Goal: Task Accomplishment & Management: Manage account settings

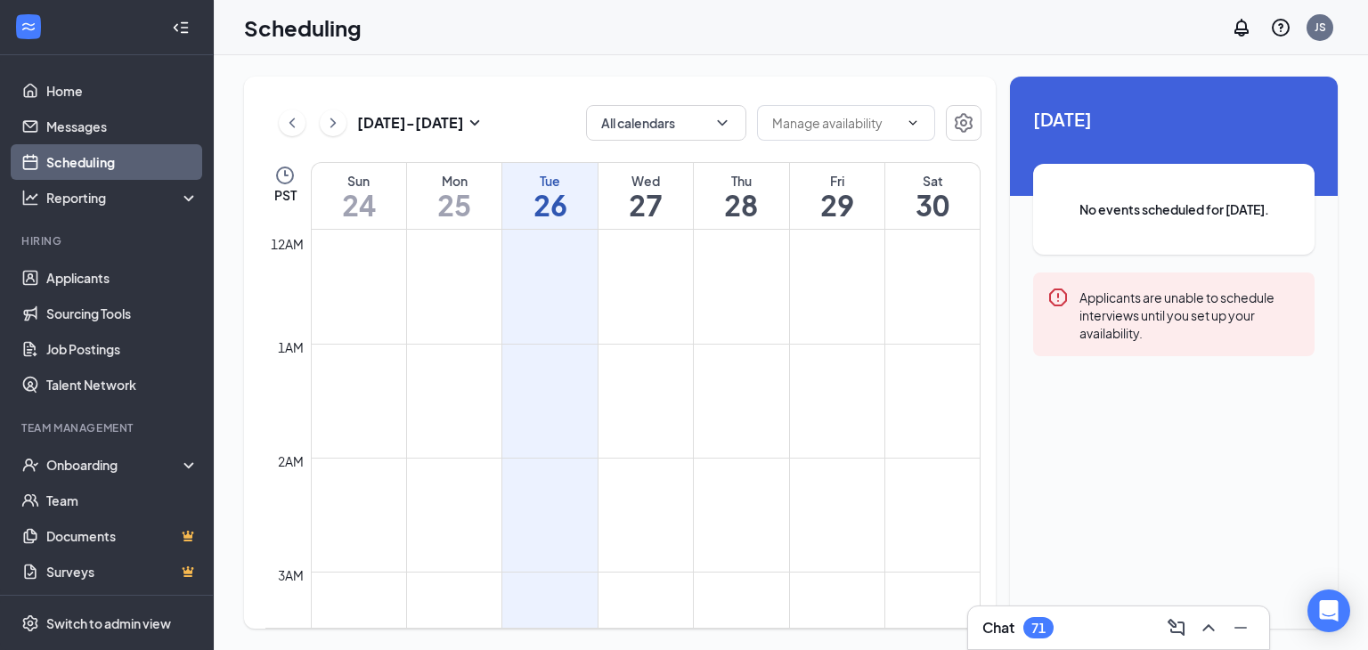
scroll to position [875, 0]
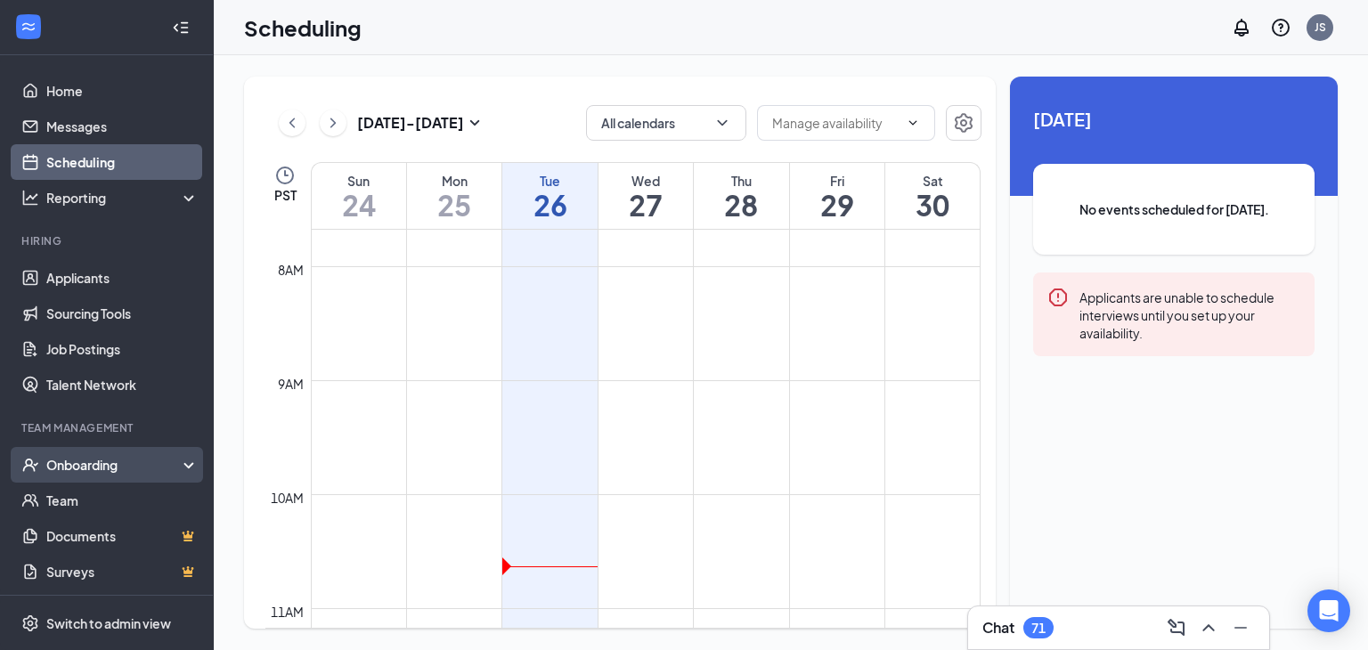
click at [168, 467] on div "Onboarding" at bounding box center [114, 465] width 137 height 18
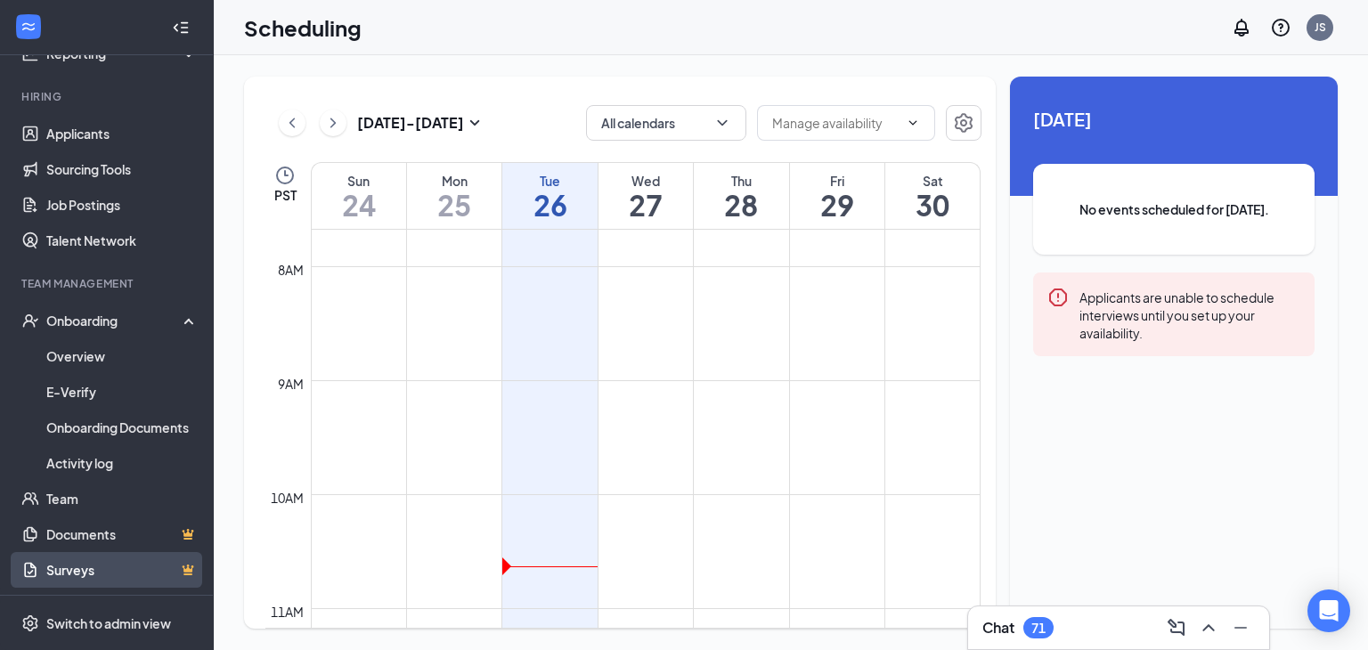
scroll to position [0, 0]
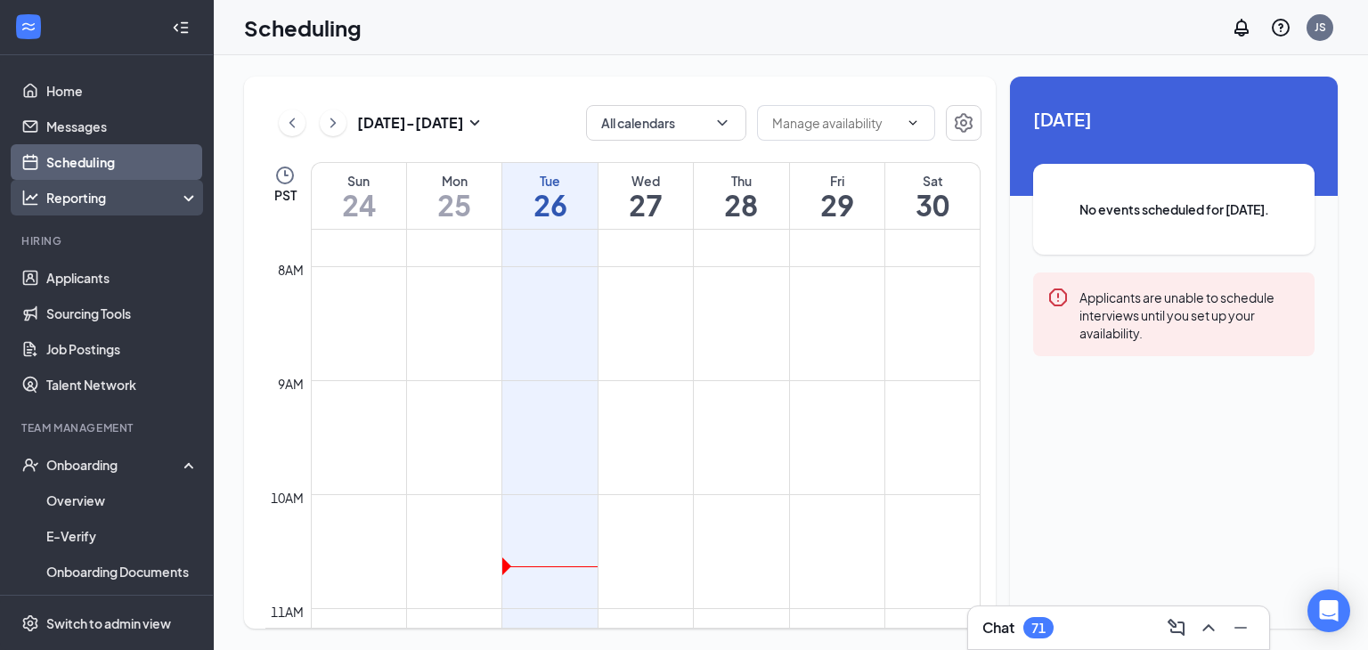
click at [99, 206] on div "Reporting" at bounding box center [122, 198] width 153 height 18
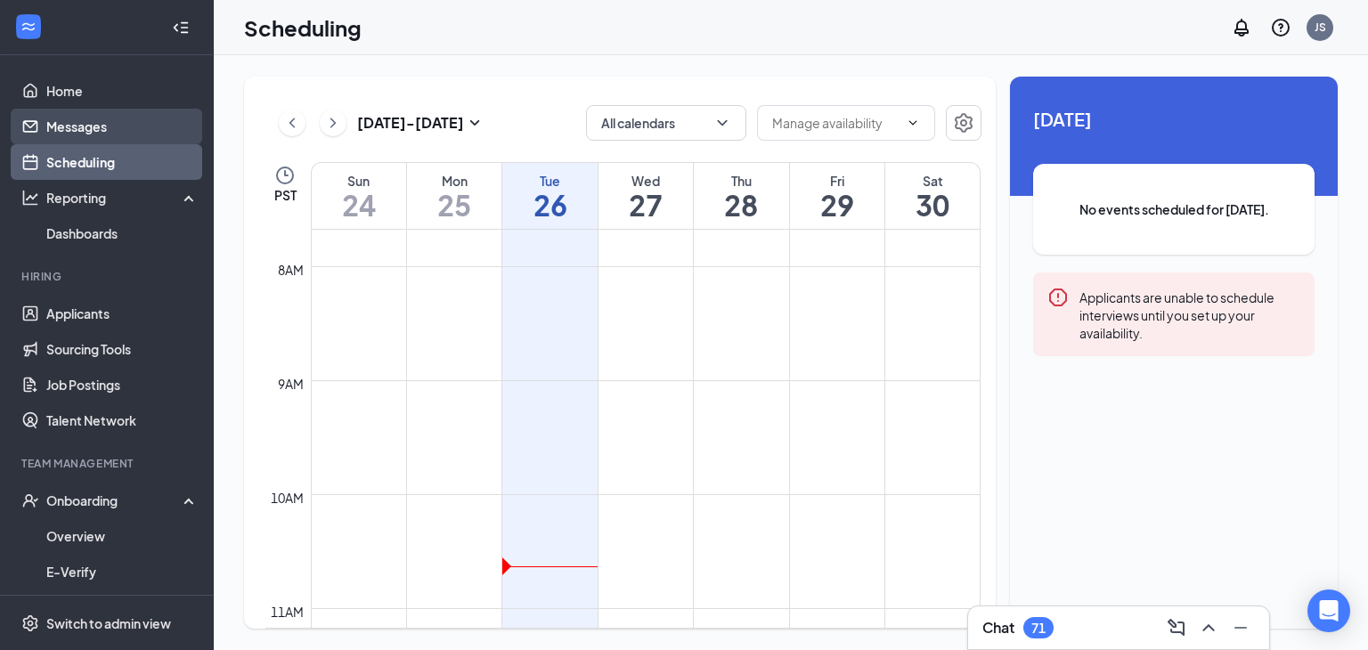
click at [80, 127] on link "Messages" at bounding box center [122, 127] width 152 height 36
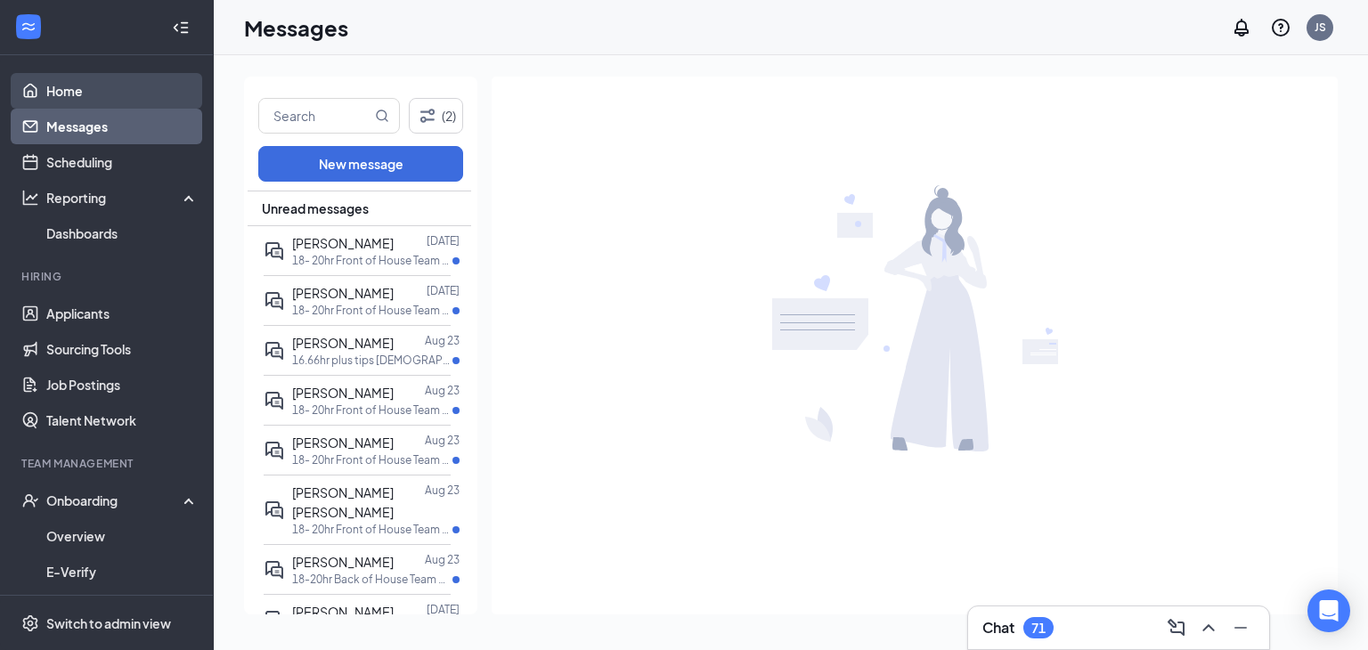
click at [66, 102] on link "Home" at bounding box center [122, 91] width 152 height 36
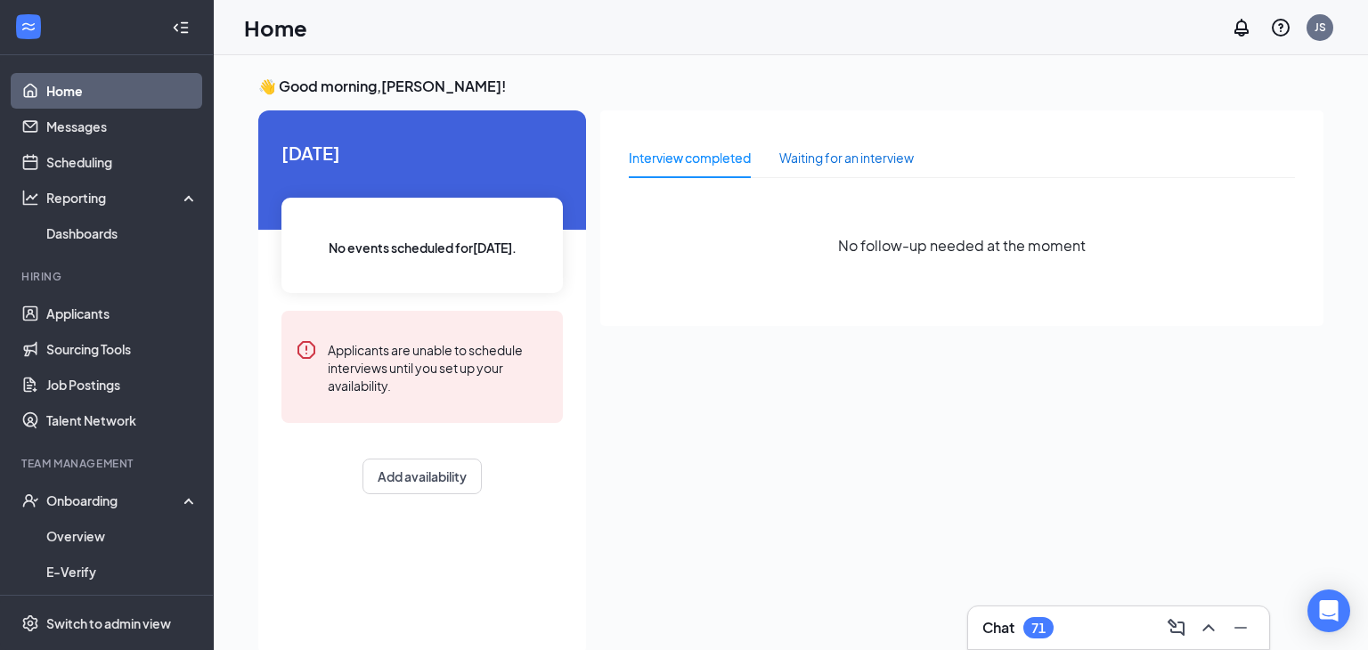
click at [845, 166] on div "Waiting for an interview" at bounding box center [846, 158] width 134 height 20
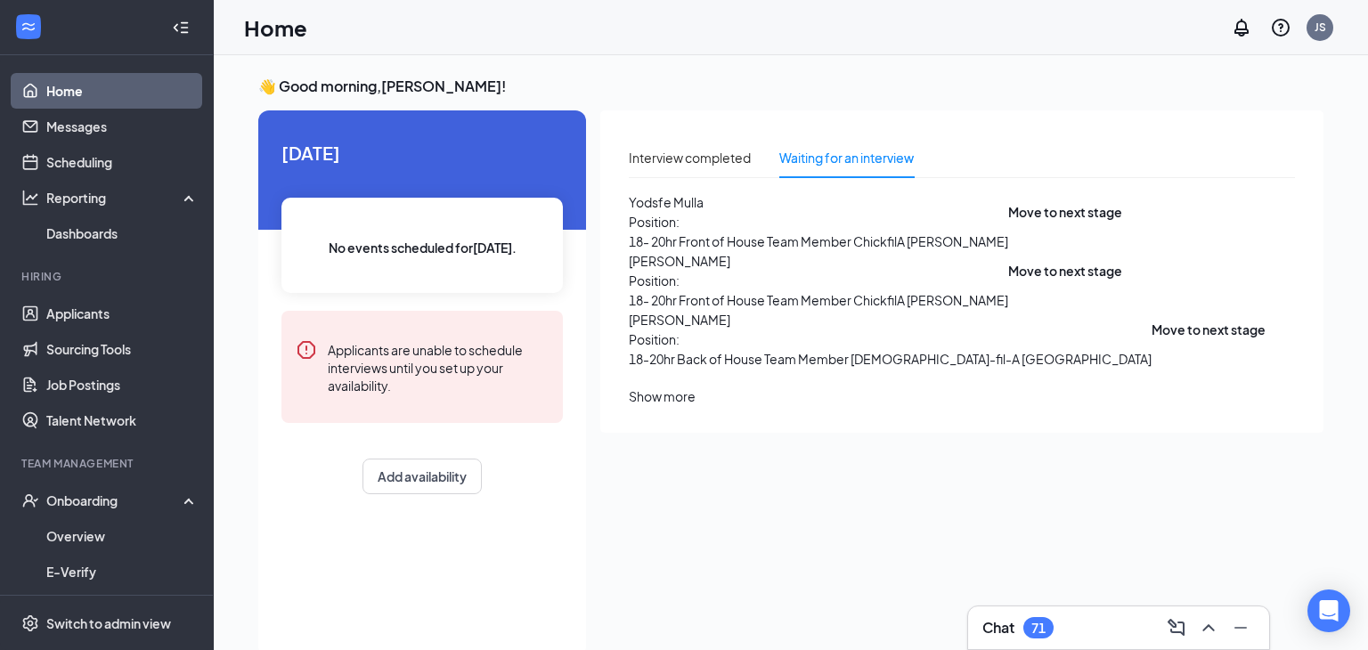
click at [696, 406] on div "Show more" at bounding box center [662, 397] width 67 height 20
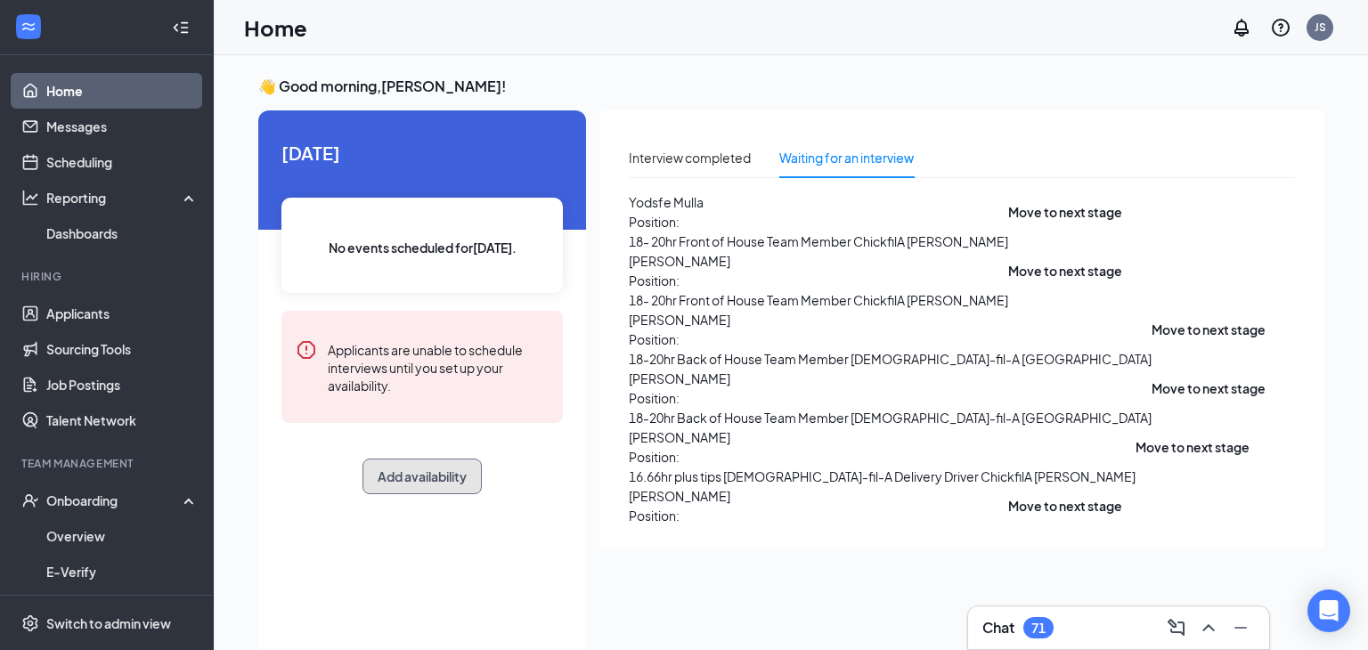
click at [411, 483] on button "Add availability" at bounding box center [421, 477] width 119 height 36
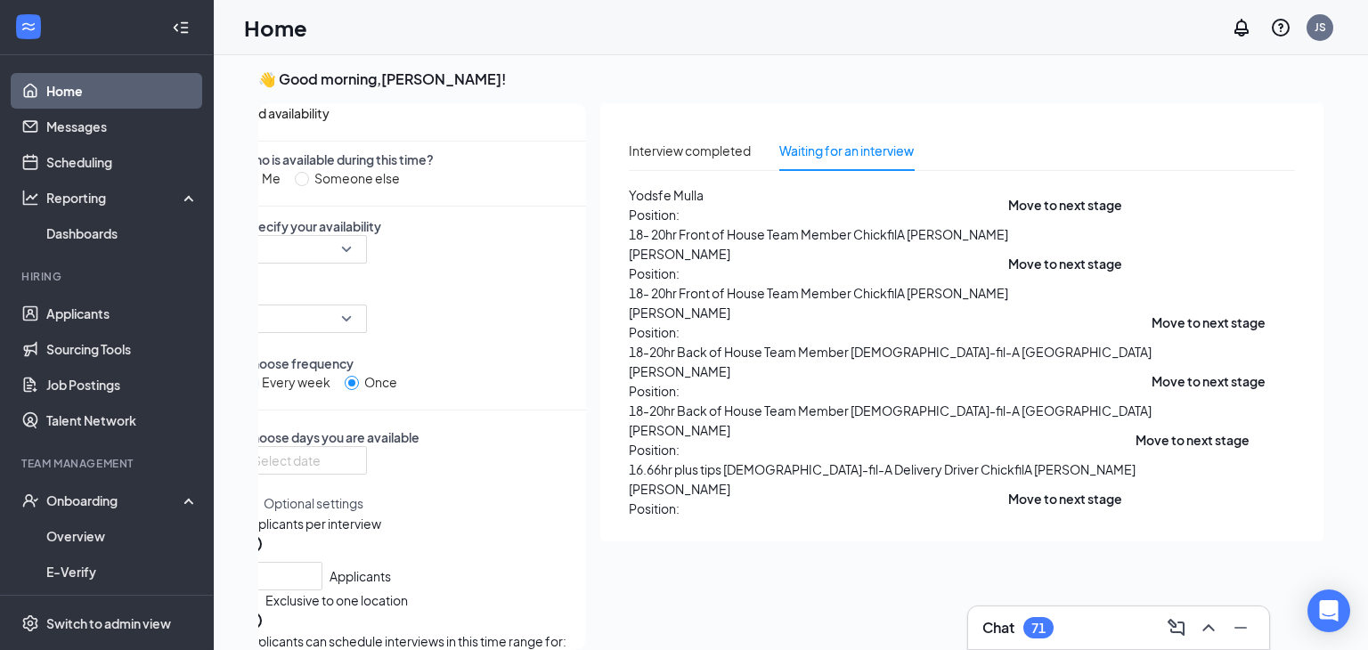
click at [256, 390] on input "Every week" at bounding box center [249, 383] width 14 height 14
radio input "true"
radio input "false"
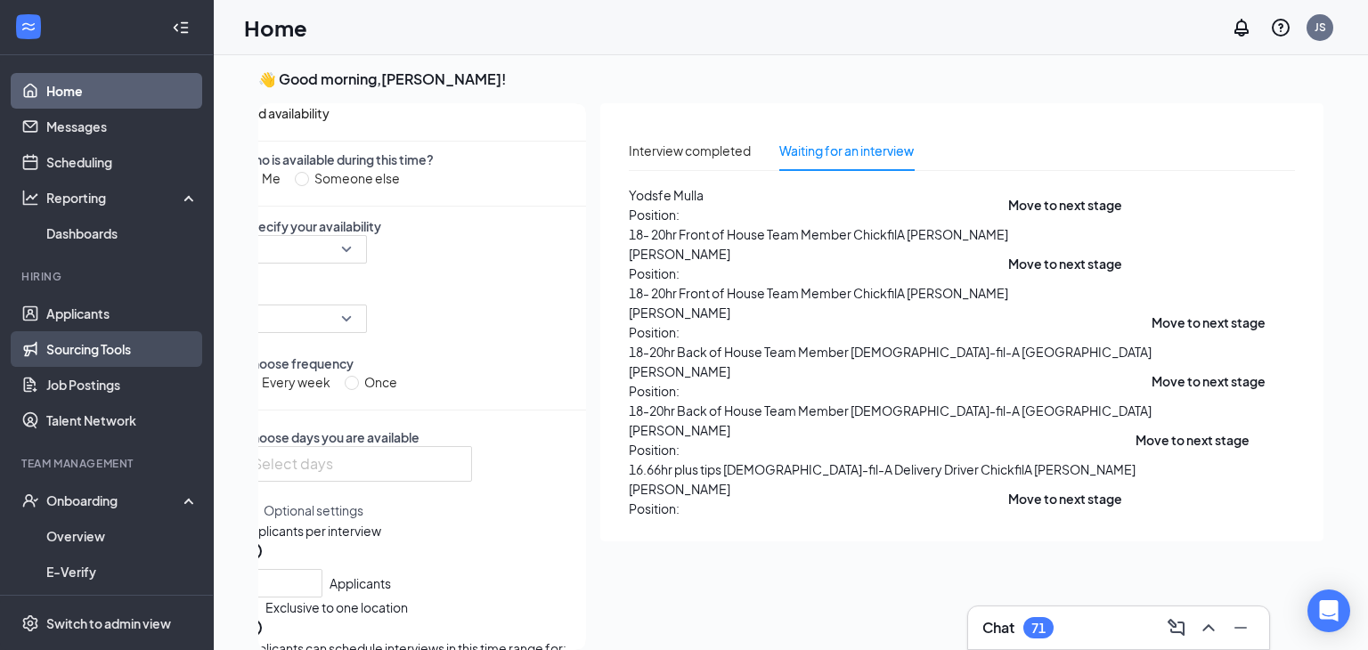
click at [139, 359] on link "Sourcing Tools" at bounding box center [122, 349] width 152 height 36
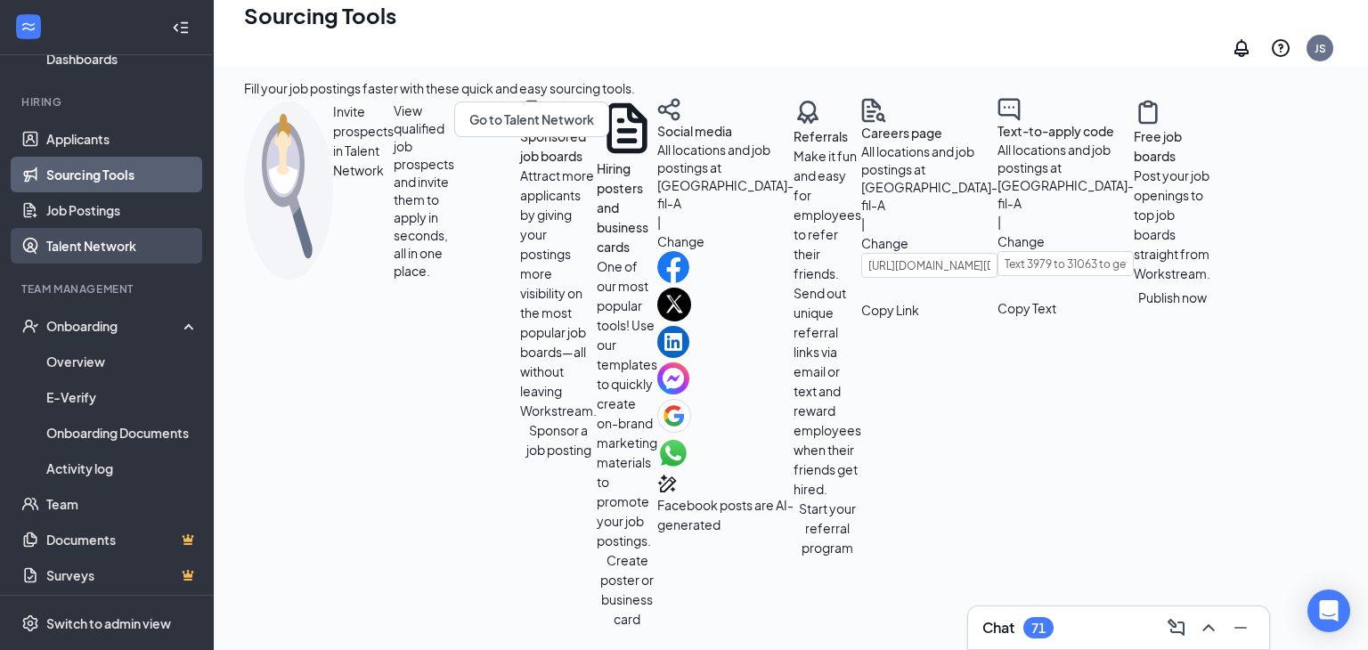
scroll to position [178, 0]
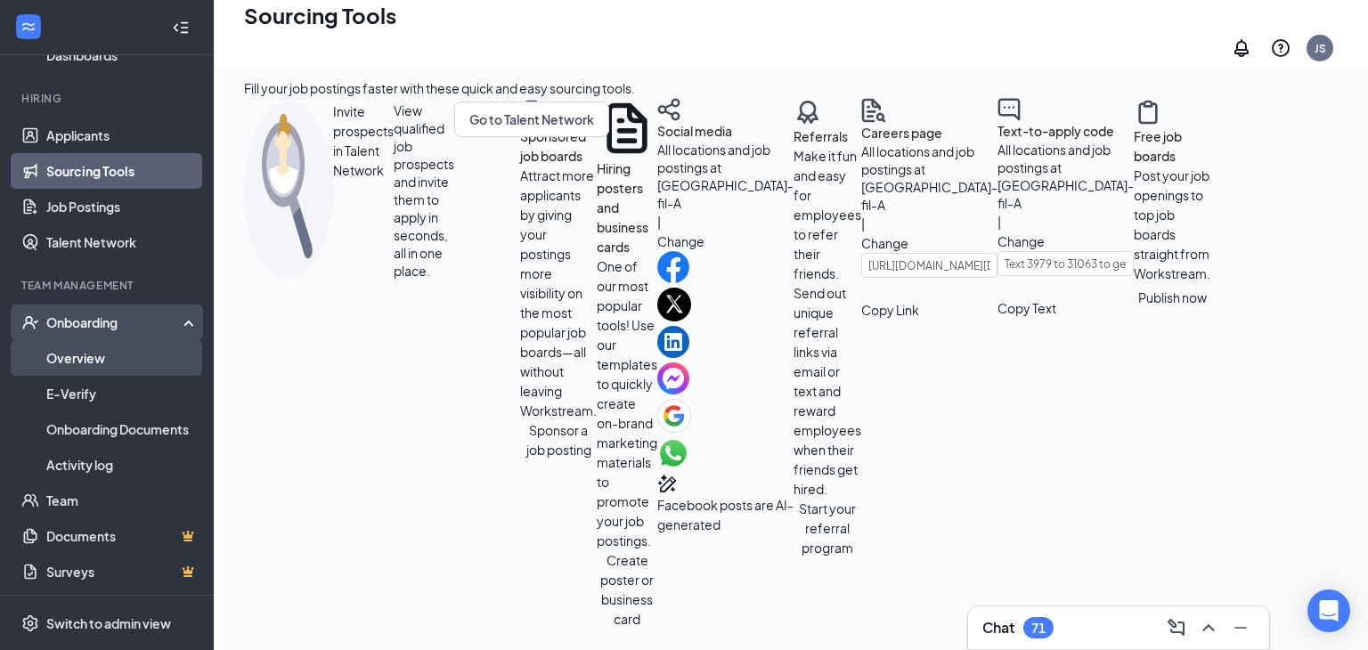
click at [116, 366] on link "Overview" at bounding box center [122, 358] width 152 height 36
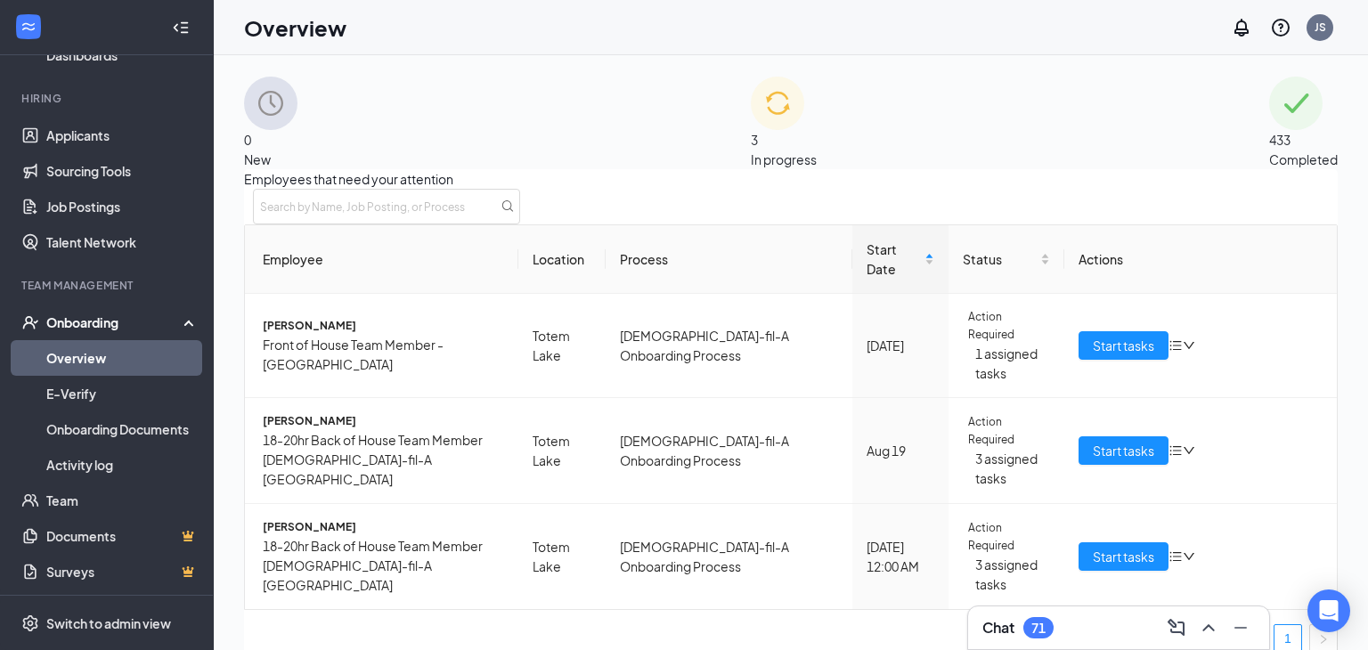
click at [817, 151] on span "In progress" at bounding box center [784, 159] width 66 height 16
